Goal: Transaction & Acquisition: Purchase product/service

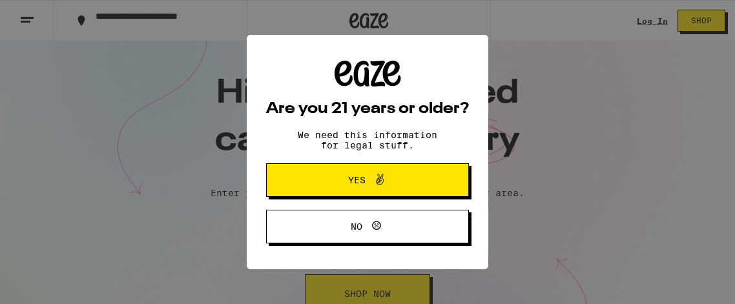
click at [368, 172] on button "Yes" at bounding box center [367, 180] width 203 height 34
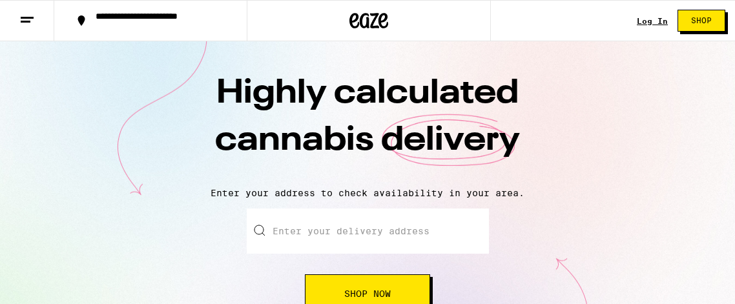
click at [359, 244] on input "Enter your delivery address" at bounding box center [368, 231] width 242 height 45
click at [156, 147] on h1 "Highly calculated cannabis delivery" at bounding box center [367, 123] width 452 height 107
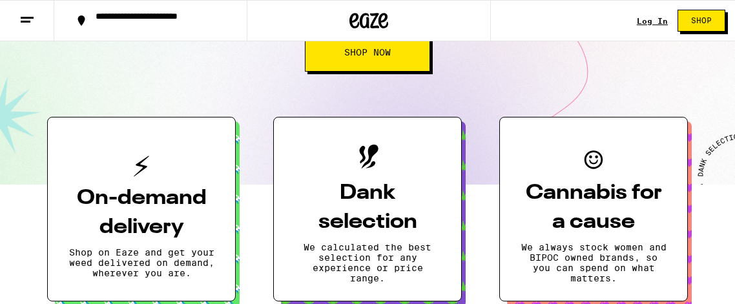
scroll to position [249, 0]
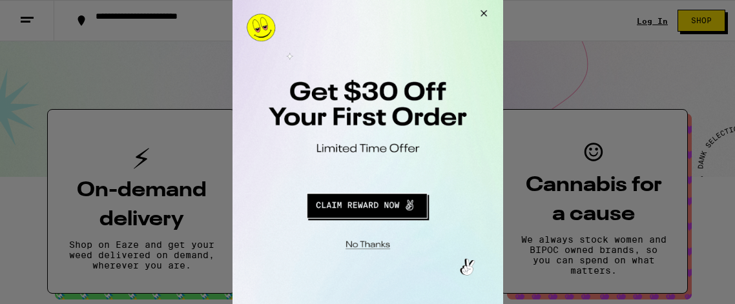
click at [481, 14] on button "Close Modal" at bounding box center [481, 15] width 35 height 31
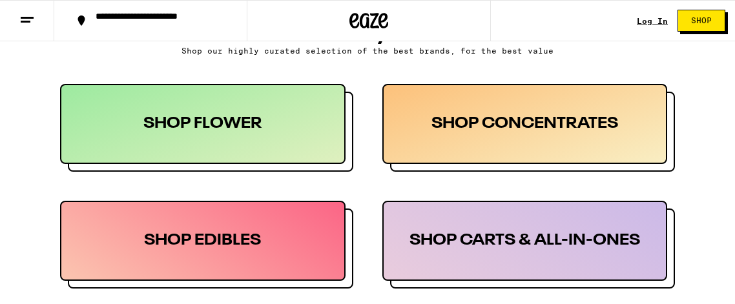
scroll to position [653, 0]
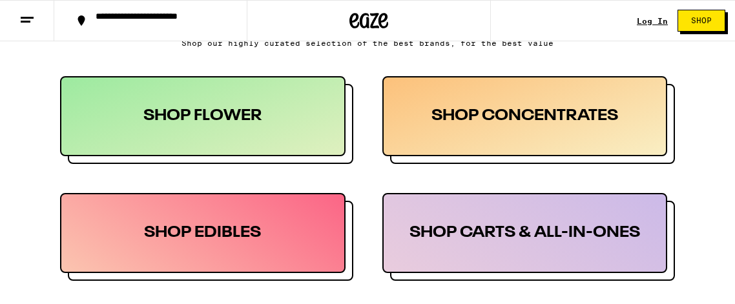
click at [280, 125] on div "SHOP FLOWER" at bounding box center [203, 116] width 286 height 80
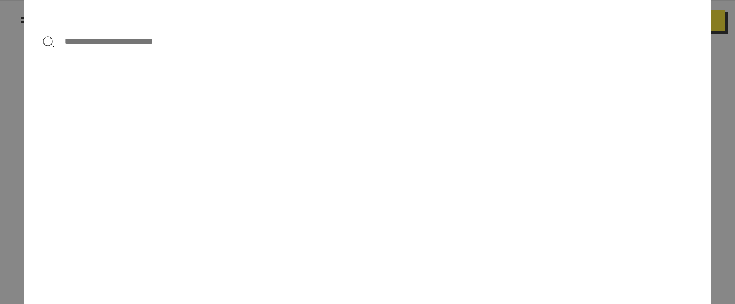
click at [33, 102] on div "**********" at bounding box center [367, 152] width 687 height 425
click at [0, 99] on div "**********" at bounding box center [367, 152] width 735 height 304
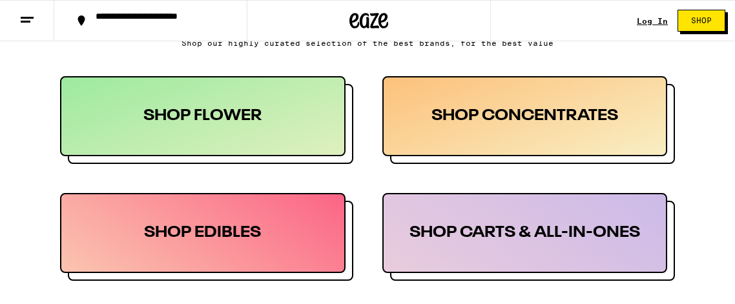
click at [30, 21] on line at bounding box center [26, 21] width 10 height 0
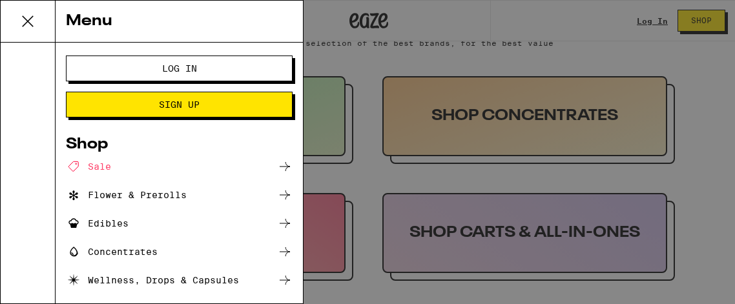
click at [143, 197] on div "Flower & Prerolls" at bounding box center [126, 195] width 121 height 16
